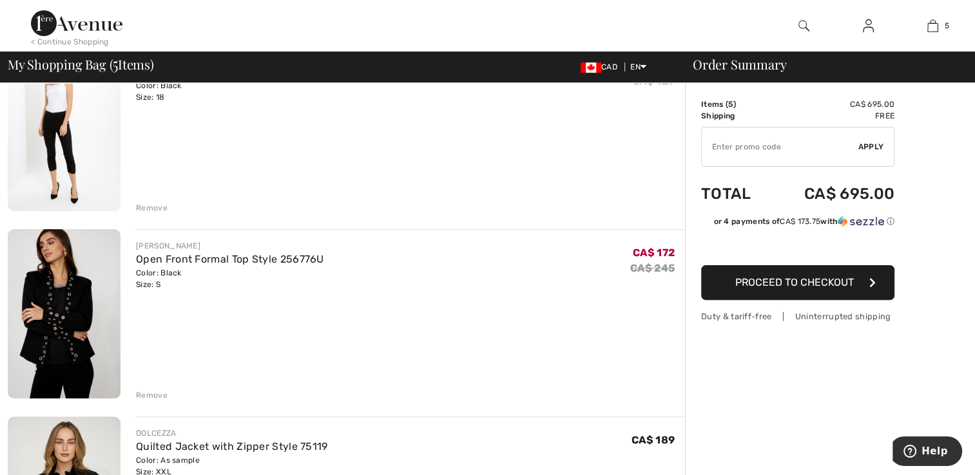
scroll to position [334, 0]
click at [160, 253] on link "Open Front Formal Top Style 256776U" at bounding box center [230, 259] width 188 height 12
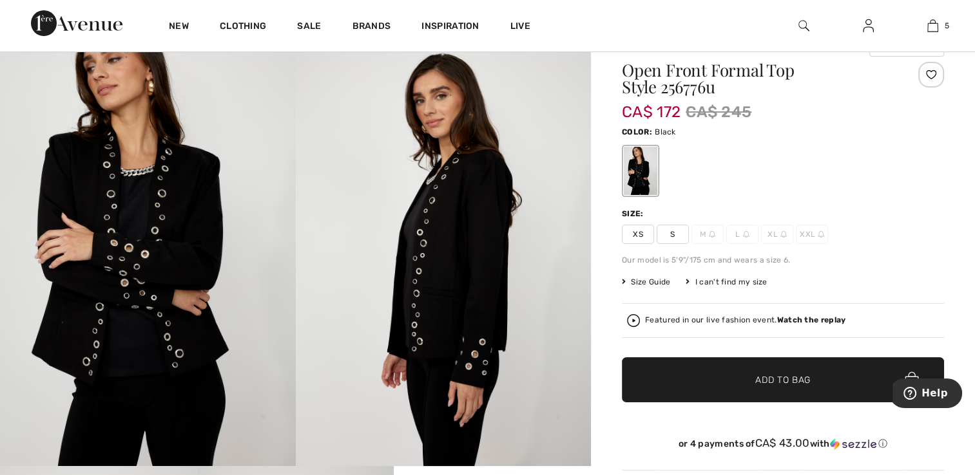
scroll to position [54, 0]
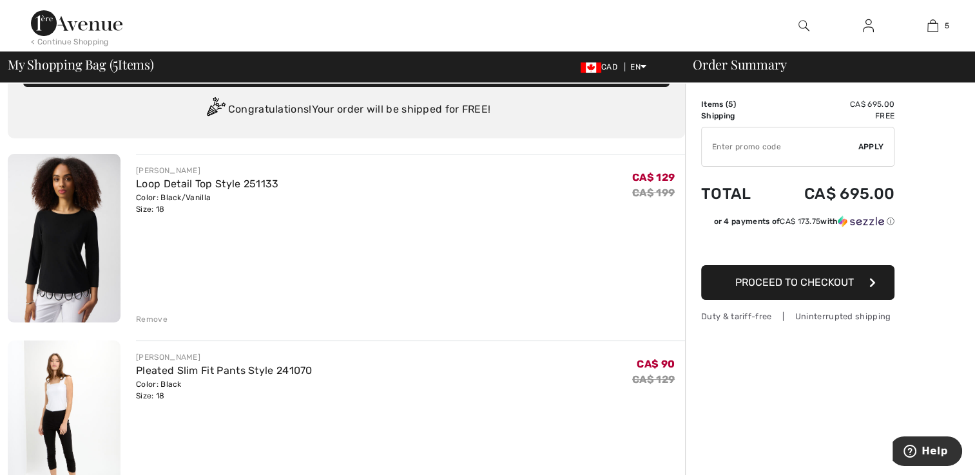
scroll to position [64, 0]
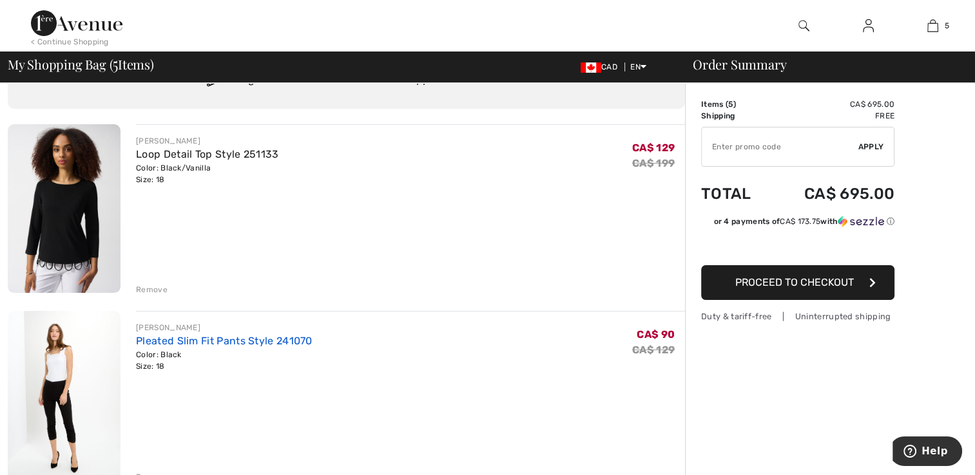
click at [218, 347] on link "Pleated Slim Fit Pants Style 241070" at bounding box center [224, 341] width 177 height 12
click at [218, 345] on link "Pleated Slim Fit Pants Style 241070" at bounding box center [224, 341] width 177 height 12
click at [154, 155] on link "Loop Detail Top Style 251133" at bounding box center [207, 154] width 142 height 12
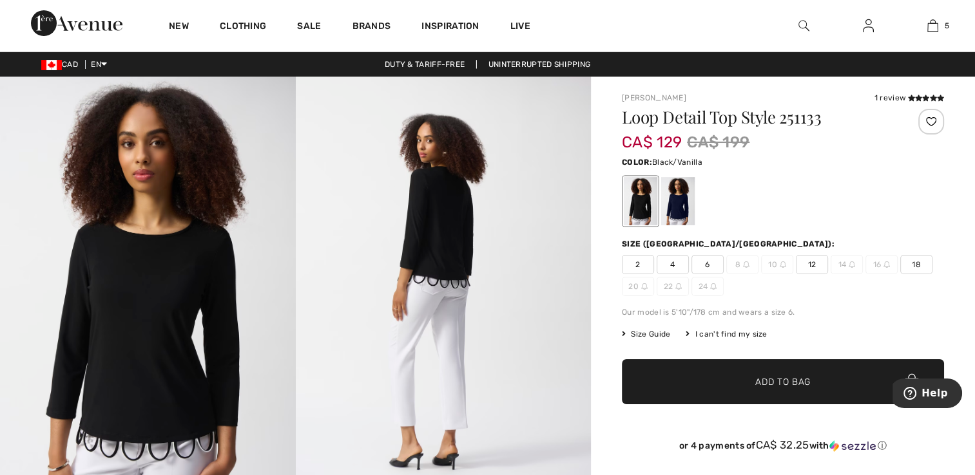
click at [729, 334] on div "I can't find my size" at bounding box center [725, 335] width 81 height 12
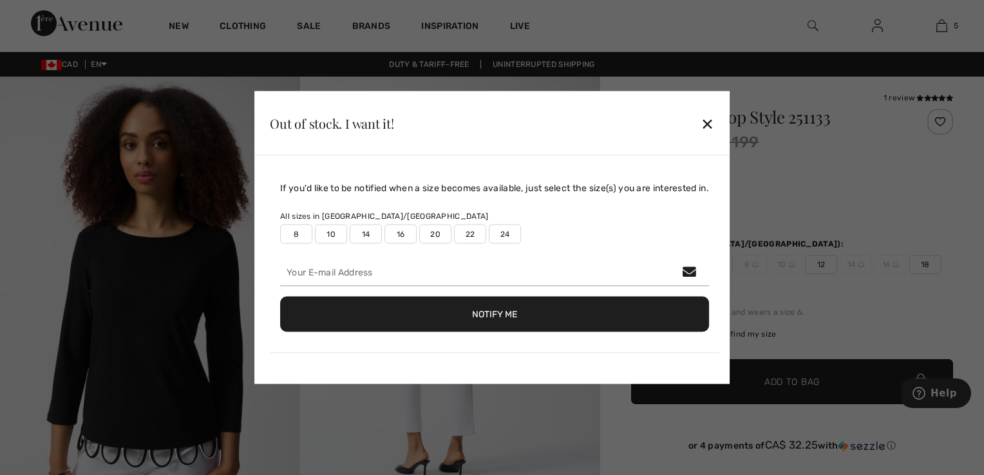
click at [461, 236] on label "22" at bounding box center [470, 234] width 32 height 19
click at [556, 315] on button "Notify Me" at bounding box center [494, 314] width 429 height 35
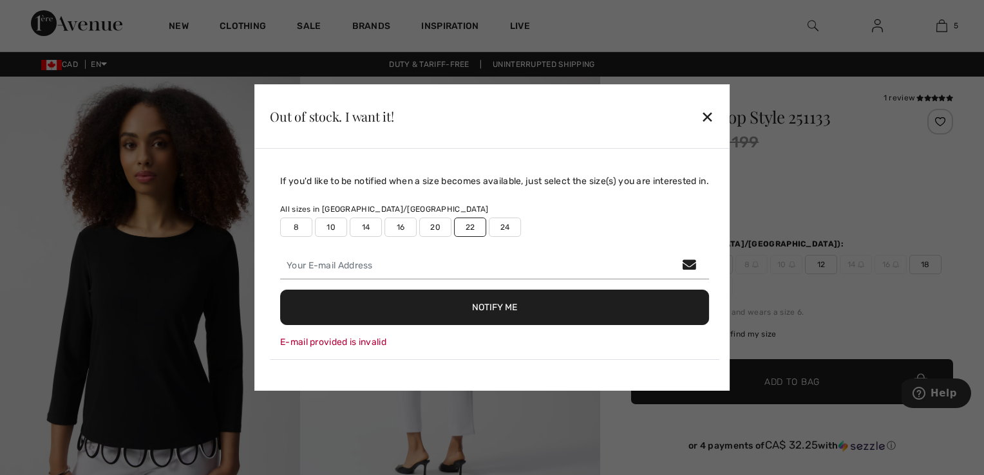
click at [710, 120] on div "✕" at bounding box center [708, 116] width 14 height 27
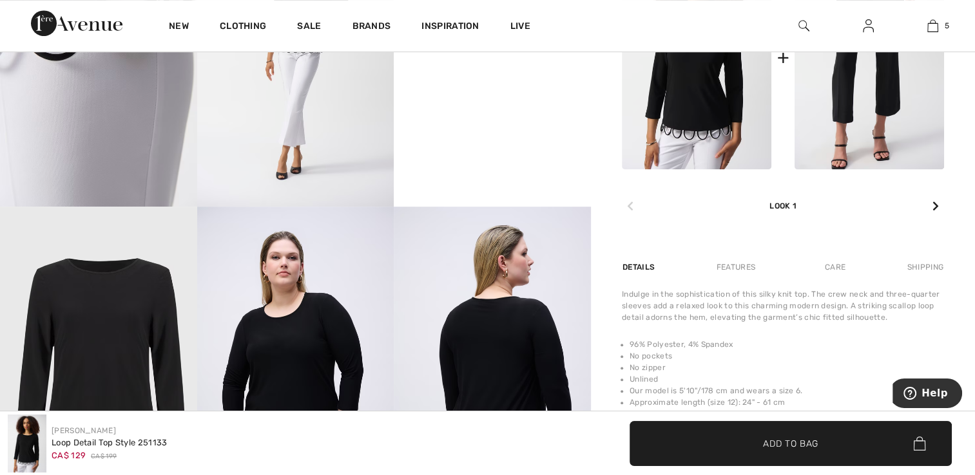
scroll to position [607, 0]
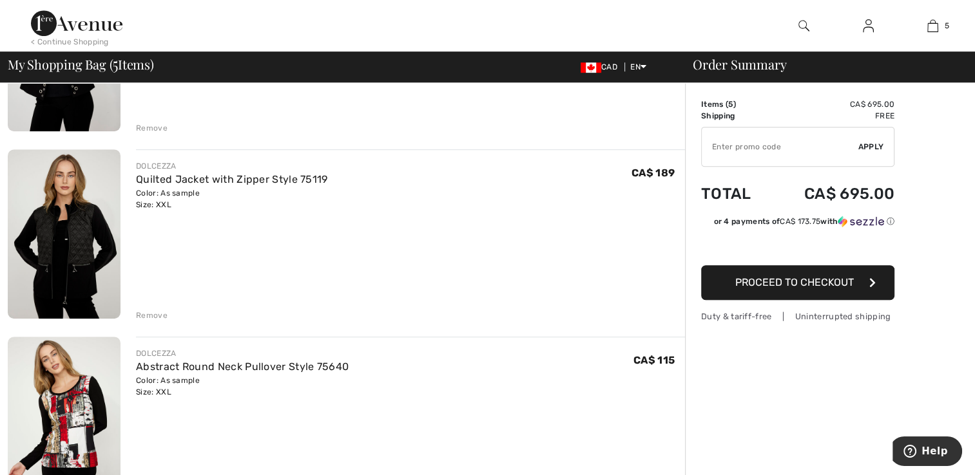
scroll to position [681, 0]
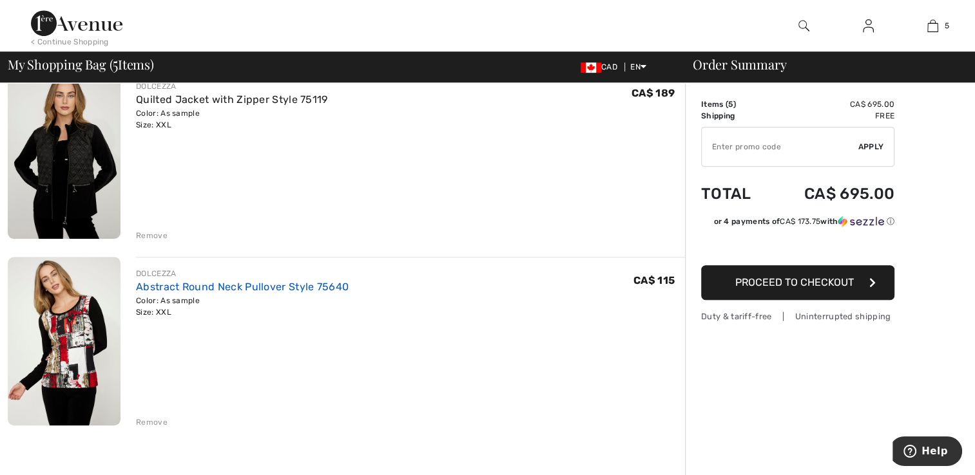
click at [160, 283] on link "Abstract Round Neck Pullover Style 75640" at bounding box center [242, 287] width 213 height 12
